Goal: Complete application form: Complete application form

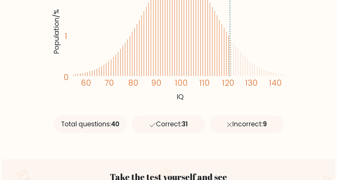
scroll to position [147, 0]
click at [170, 129] on div "Correct: 31" at bounding box center [168, 124] width 74 height 18
click at [100, 127] on div "Total questions: 40" at bounding box center [90, 124] width 74 height 18
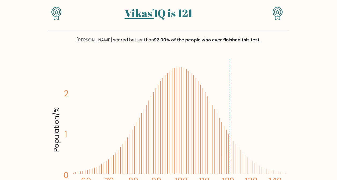
scroll to position [0, 0]
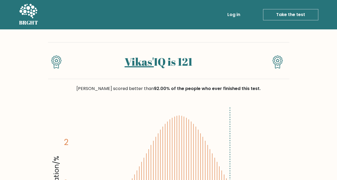
click at [284, 17] on link "Take the test" at bounding box center [290, 14] width 55 height 11
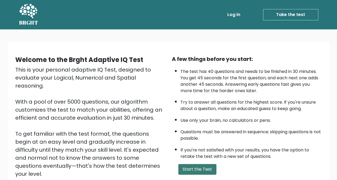
click at [206, 172] on button "Start the Test" at bounding box center [197, 169] width 38 height 11
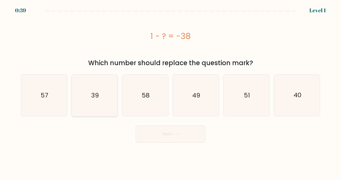
click at [97, 106] on icon "39" at bounding box center [95, 96] width 42 height 42
click at [170, 92] on input "b. 39" at bounding box center [170, 90] width 0 height 1
radio input "true"
click at [173, 140] on button "Next" at bounding box center [171, 134] width 70 height 17
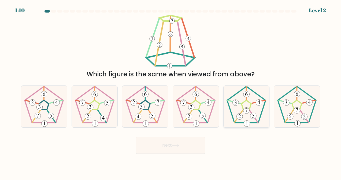
click at [253, 118] on 177 at bounding box center [253, 116] width 6 height 6
click at [171, 92] on input "e." at bounding box center [170, 90] width 0 height 1
radio input "true"
click at [174, 148] on button "Next" at bounding box center [171, 145] width 70 height 17
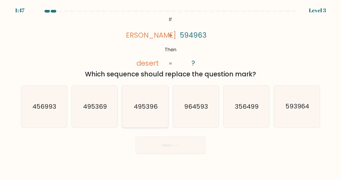
click at [141, 92] on icon "495396" at bounding box center [145, 107] width 42 height 42
click at [170, 92] on input "c. 495396" at bounding box center [170, 90] width 0 height 1
radio input "true"
click at [307, 111] on icon "593964" at bounding box center [297, 107] width 42 height 42
click at [171, 92] on input "f. 593964" at bounding box center [170, 90] width 0 height 1
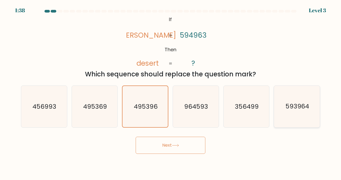
radio input "true"
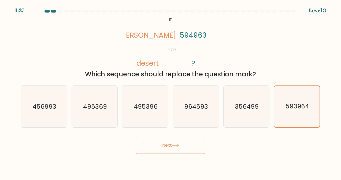
click at [178, 145] on icon at bounding box center [175, 145] width 7 height 3
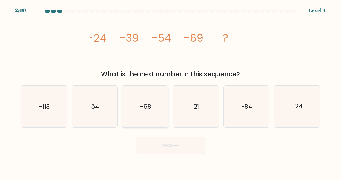
click at [147, 109] on text "-68" at bounding box center [145, 107] width 11 height 9
click at [170, 92] on input "c. -68" at bounding box center [170, 90] width 0 height 1
radio input "true"
click at [167, 144] on button "Next" at bounding box center [171, 145] width 70 height 17
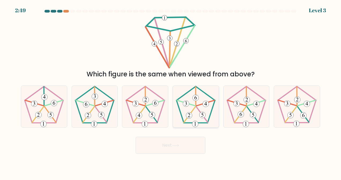
click at [203, 121] on icon at bounding box center [196, 107] width 42 height 42
click at [171, 92] on input "d." at bounding box center [170, 90] width 0 height 1
radio input "true"
click at [175, 144] on icon at bounding box center [175, 145] width 7 height 3
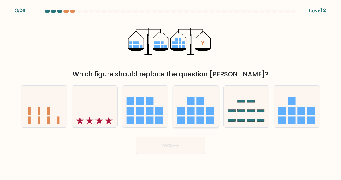
click at [203, 111] on rect at bounding box center [200, 111] width 8 height 8
click at [171, 92] on input "d." at bounding box center [170, 90] width 0 height 1
radio input "true"
click at [178, 144] on button "Next" at bounding box center [171, 145] width 70 height 17
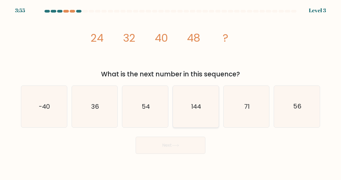
click at [200, 114] on icon "144" at bounding box center [196, 107] width 42 height 42
click at [171, 92] on input "d. 144" at bounding box center [170, 90] width 0 height 1
radio input "true"
click at [177, 146] on icon at bounding box center [175, 145] width 7 height 3
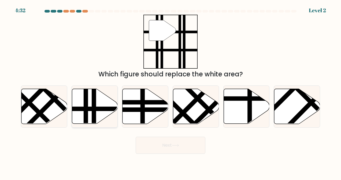
click at [96, 109] on line at bounding box center [108, 109] width 92 height 0
click at [170, 92] on input "b." at bounding box center [170, 90] width 0 height 1
radio input "true"
click at [180, 148] on button "Next" at bounding box center [171, 145] width 70 height 17
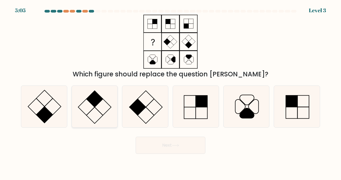
click at [102, 106] on icon at bounding box center [95, 107] width 42 height 42
click at [170, 92] on input "b." at bounding box center [170, 90] width 0 height 1
radio input "true"
click at [176, 142] on button "Next" at bounding box center [171, 145] width 70 height 17
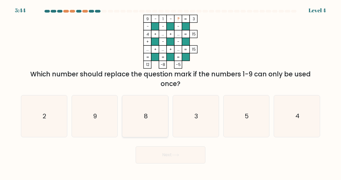
click at [152, 121] on icon "8" at bounding box center [145, 117] width 42 height 42
click at [170, 92] on input "c. 8" at bounding box center [170, 90] width 0 height 1
radio input "true"
click at [179, 158] on button "Next" at bounding box center [171, 155] width 70 height 17
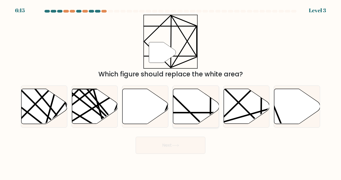
click at [189, 108] on icon at bounding box center [196, 106] width 46 height 35
click at [171, 92] on input "d." at bounding box center [170, 90] width 0 height 1
radio input "true"
click at [179, 147] on icon at bounding box center [175, 145] width 7 height 3
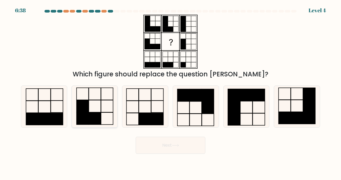
click at [92, 104] on icon at bounding box center [95, 107] width 42 height 42
click at [170, 92] on input "b." at bounding box center [170, 90] width 0 height 1
radio input "true"
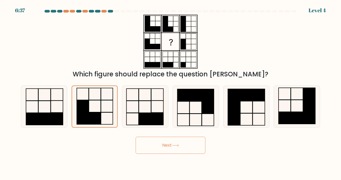
click at [156, 147] on button "Next" at bounding box center [171, 145] width 70 height 17
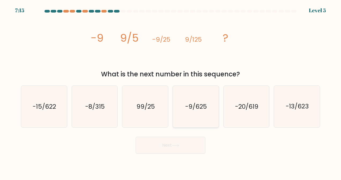
click at [203, 114] on icon "-9/625" at bounding box center [196, 107] width 42 height 42
click at [171, 92] on input "d. -9/625" at bounding box center [170, 90] width 0 height 1
radio input "true"
click at [183, 146] on button "Next" at bounding box center [171, 145] width 70 height 17
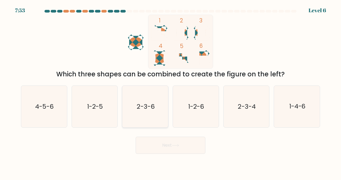
click at [147, 95] on icon "2-3-6" at bounding box center [145, 107] width 42 height 42
click at [170, 92] on input "c. 2-3-6" at bounding box center [170, 90] width 0 height 1
radio input "true"
click at [167, 144] on button "Next" at bounding box center [171, 145] width 70 height 17
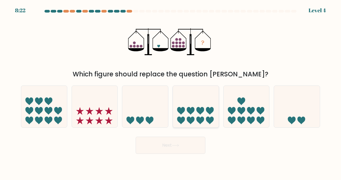
click at [208, 115] on icon at bounding box center [196, 107] width 46 height 38
click at [171, 92] on input "d." at bounding box center [170, 90] width 0 height 1
radio input "true"
click at [299, 117] on icon at bounding box center [301, 121] width 8 height 8
click at [171, 92] on input "f." at bounding box center [170, 90] width 0 height 1
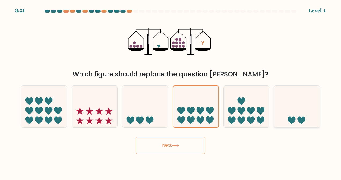
radio input "true"
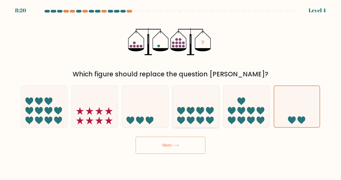
click at [197, 120] on icon at bounding box center [200, 121] width 8 height 8
click at [171, 92] on input "d." at bounding box center [170, 90] width 0 height 1
radio input "true"
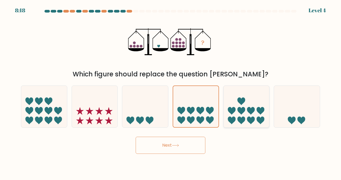
click at [225, 116] on icon at bounding box center [246, 107] width 46 height 38
click at [171, 92] on input "e." at bounding box center [170, 90] width 0 height 1
radio input "true"
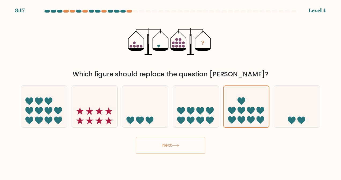
click at [176, 145] on icon at bounding box center [175, 145] width 7 height 3
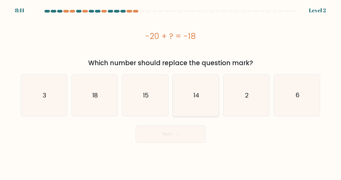
click at [217, 104] on div "14" at bounding box center [195, 95] width 46 height 42
click at [171, 92] on input "d. 14" at bounding box center [170, 90] width 0 height 1
radio input "true"
click at [240, 102] on icon "2" at bounding box center [246, 96] width 42 height 42
click at [171, 92] on input "e. 2" at bounding box center [170, 90] width 0 height 1
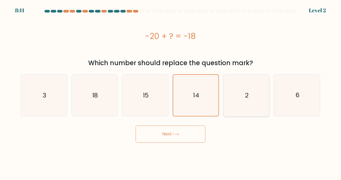
radio input "true"
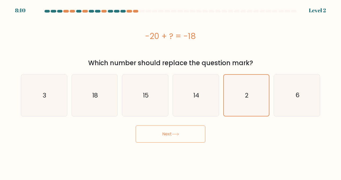
click at [182, 130] on button "Next" at bounding box center [171, 134] width 70 height 17
